Goal: Transaction & Acquisition: Purchase product/service

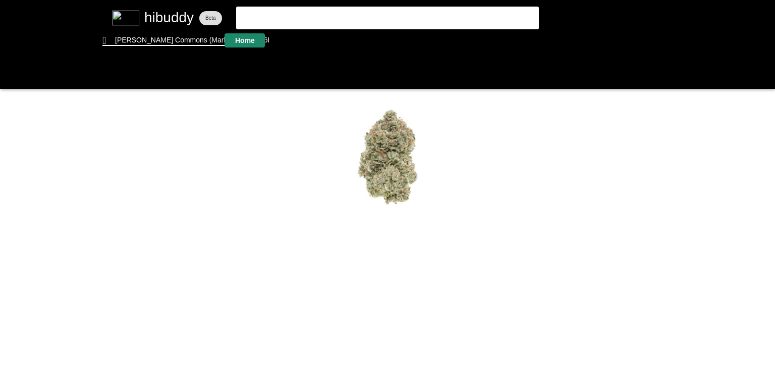
click at [244, 36] on flt-glass-pane at bounding box center [387, 186] width 775 height 373
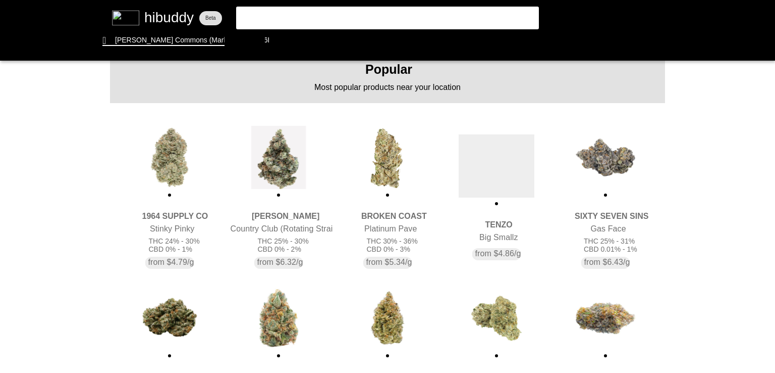
click at [379, 160] on flt-glass-pane at bounding box center [387, 186] width 775 height 373
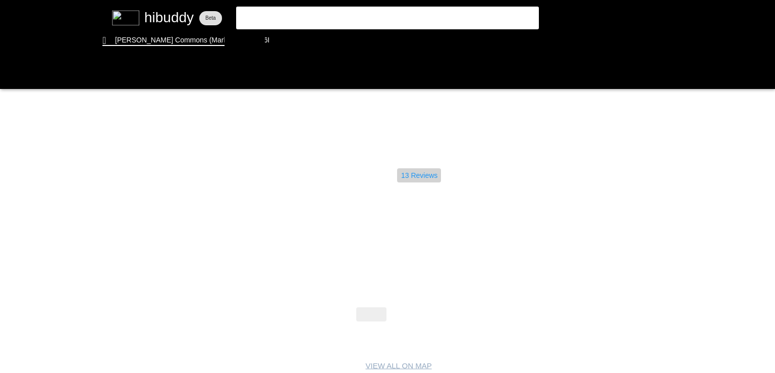
click at [417, 178] on flt-glass-pane at bounding box center [387, 186] width 775 height 373
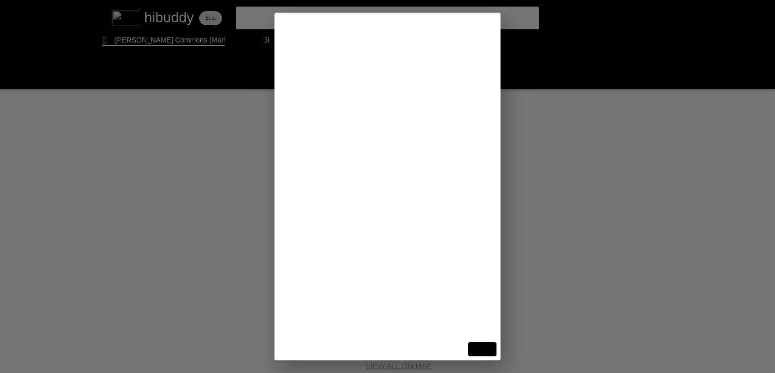
click at [600, 231] on flt-glass-pane at bounding box center [387, 186] width 775 height 373
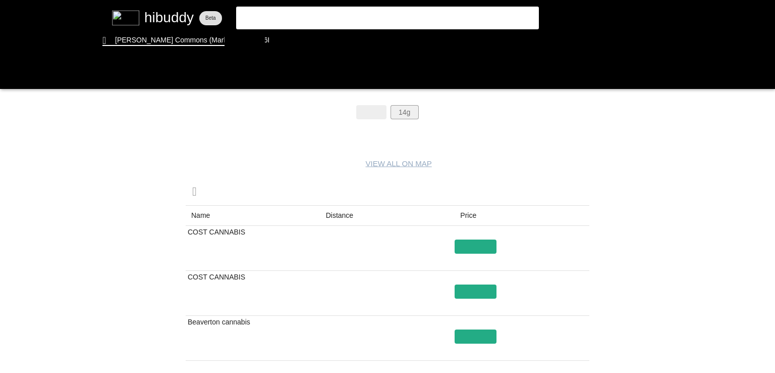
click at [411, 112] on flt-glass-pane at bounding box center [387, 186] width 775 height 373
click at [339, 215] on flt-glass-pane at bounding box center [387, 186] width 775 height 373
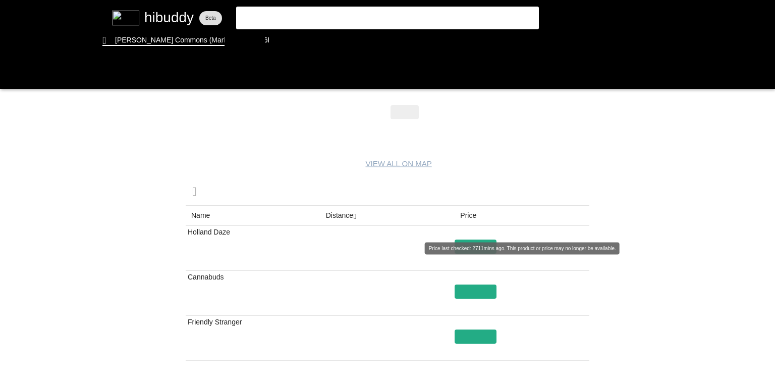
click at [497, 247] on flt-glass-pane at bounding box center [387, 186] width 775 height 373
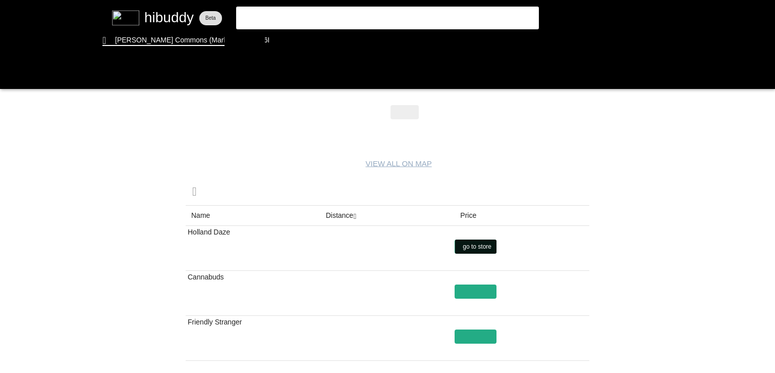
click at [493, 246] on flt-glass-pane at bounding box center [387, 186] width 775 height 373
